Goal: Information Seeking & Learning: Learn about a topic

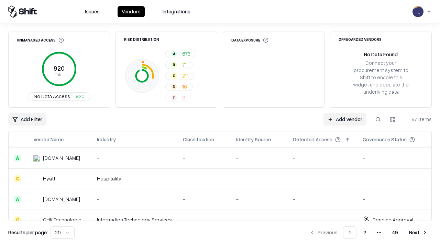
click at [63, 233] on html "Issues Vendors Integrations Unmanaged Access 920 Total No Data Access 920 Risk …" at bounding box center [220, 123] width 440 height 247
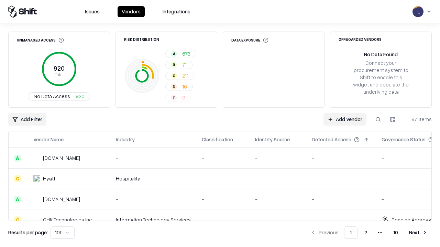
click at [418, 233] on button "Next" at bounding box center [418, 233] width 27 height 12
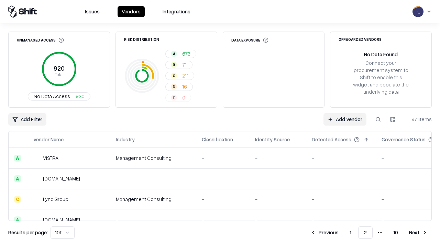
click at [418, 233] on button "Next" at bounding box center [418, 233] width 27 height 12
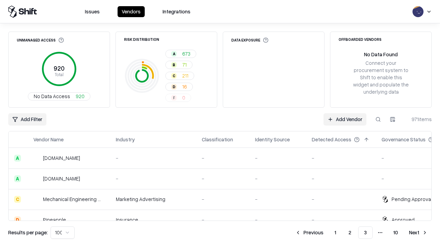
click at [418, 233] on button "Next" at bounding box center [418, 233] width 27 height 12
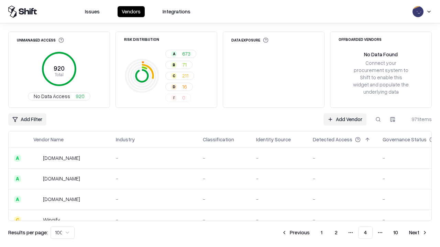
click at [418, 233] on button "Next" at bounding box center [418, 233] width 27 height 12
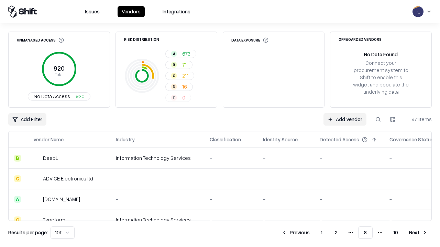
click at [418, 233] on button "Next" at bounding box center [418, 233] width 27 height 12
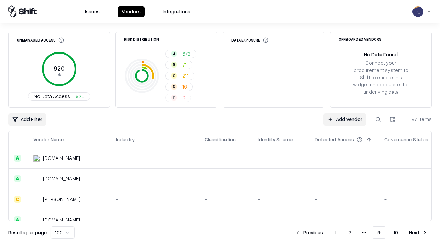
click at [418, 233] on button "Next" at bounding box center [418, 233] width 27 height 12
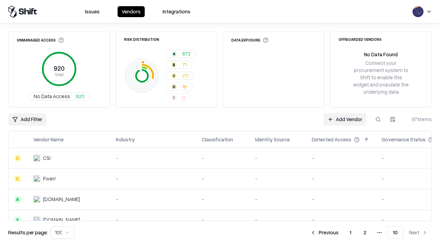
click at [324, 233] on button "Previous" at bounding box center [324, 233] width 36 height 12
click at [309, 233] on button "Previous" at bounding box center [309, 233] width 36 height 12
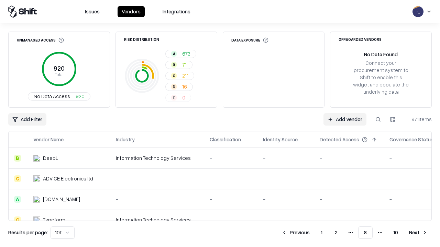
click at [296, 233] on button "Previous" at bounding box center [295, 233] width 36 height 12
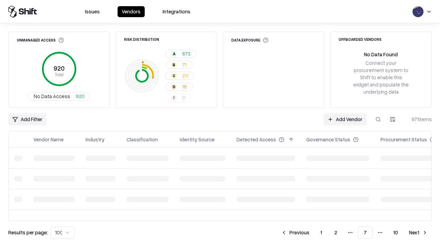
click at [295, 233] on button "Previous" at bounding box center [295, 233] width 36 height 12
